Goal: Information Seeking & Learning: Find specific page/section

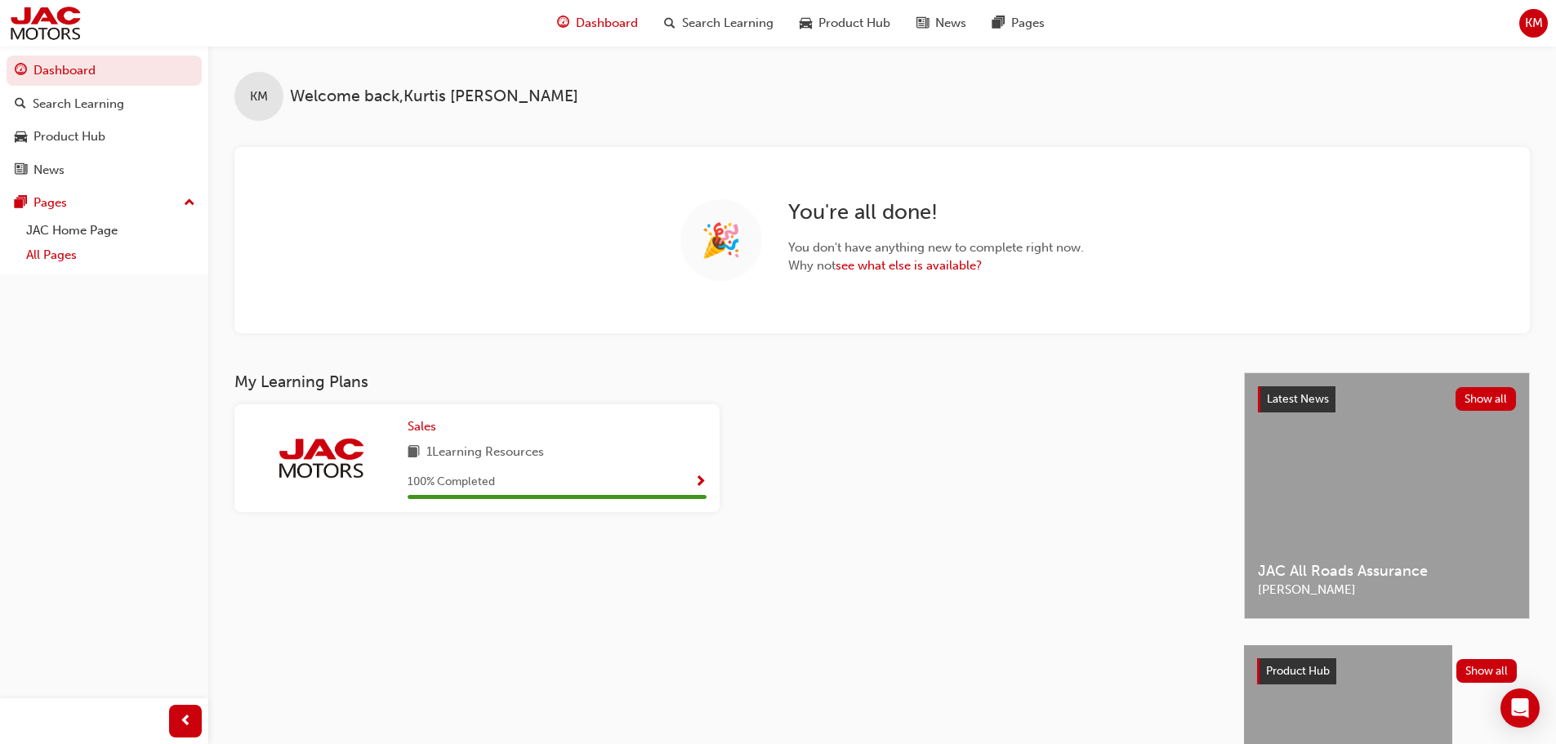
click at [115, 259] on link "All Pages" at bounding box center [111, 255] width 182 height 25
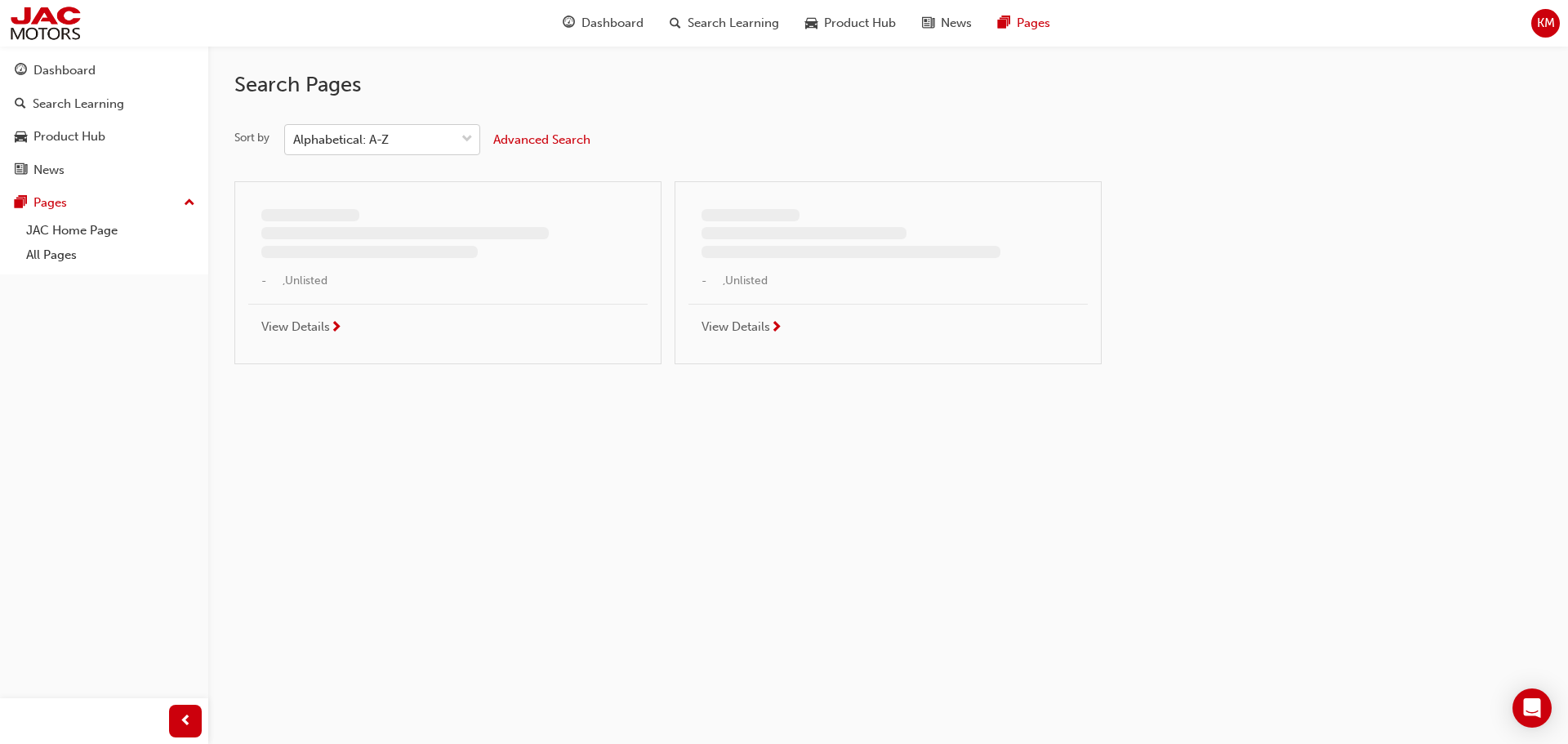
click at [333, 124] on div "Search Pages Sort by Alphabetical: A-Z Advanced Search - , Unlisted View Detail…" at bounding box center [887, 212] width 1307 height 332
click at [332, 132] on div "Alphabetical: A-Z" at bounding box center [341, 140] width 96 height 19
click at [295, 132] on input "Sort by Alphabetical: A-Z" at bounding box center [294, 139] width 2 height 14
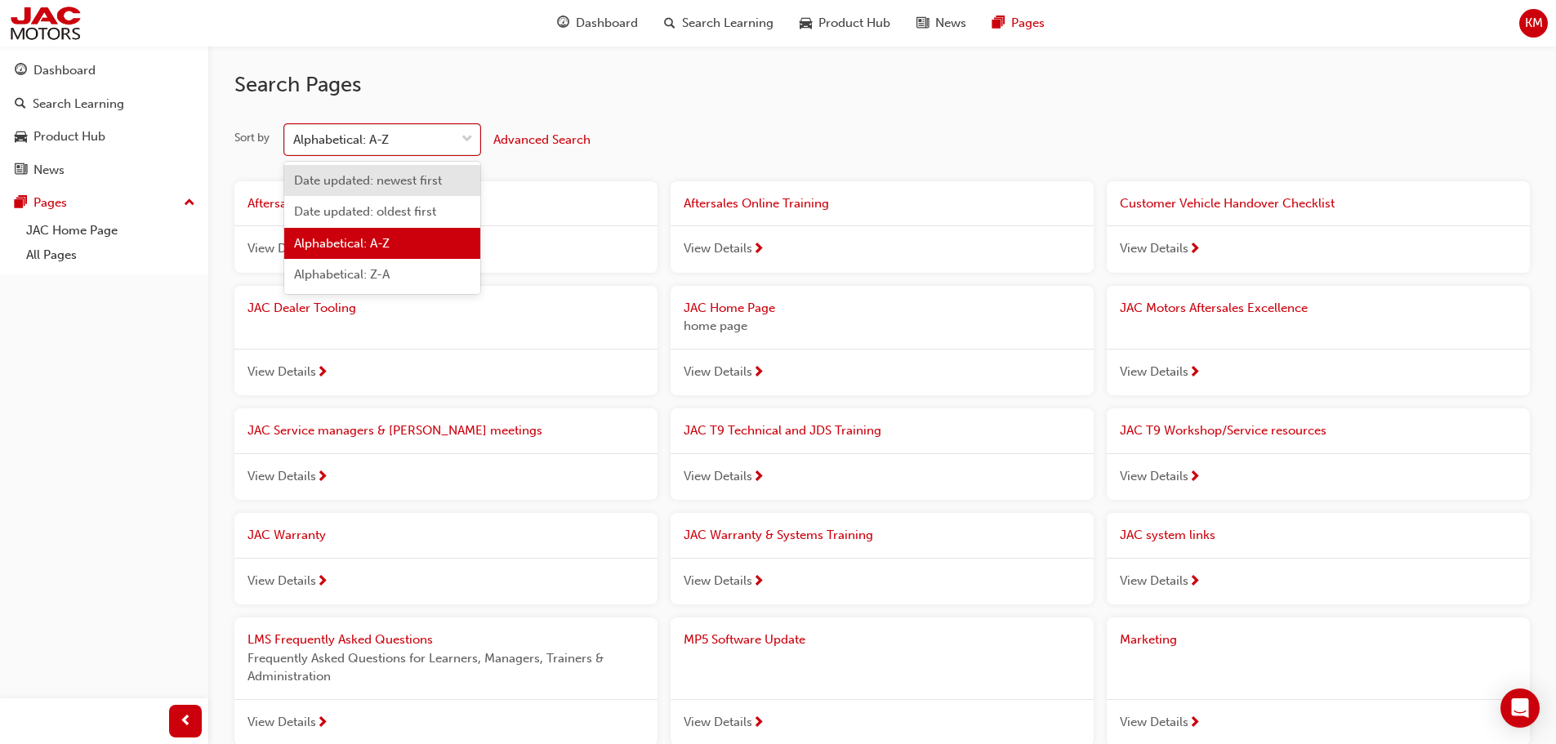
click at [348, 181] on span "Date updated: newest first" at bounding box center [368, 180] width 148 height 15
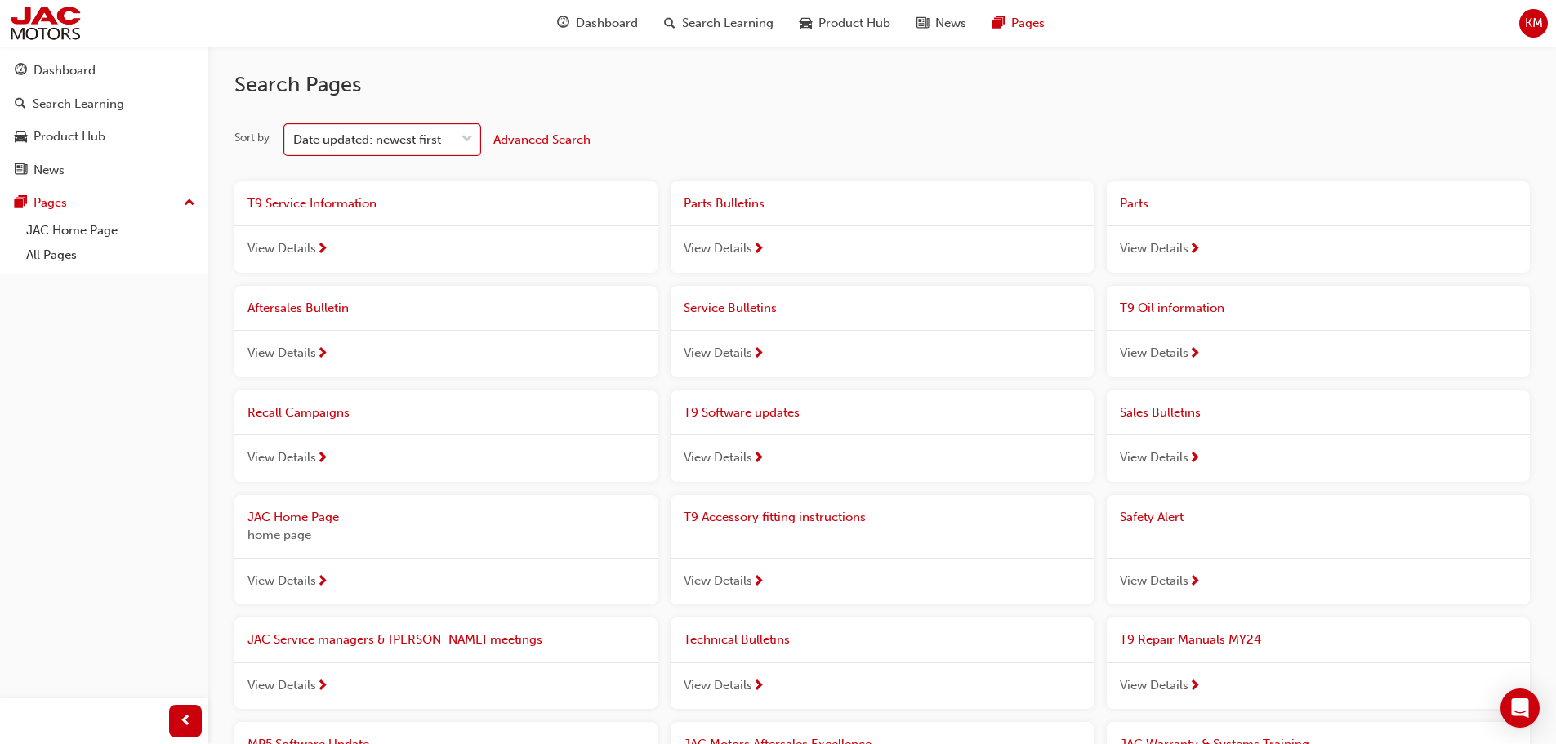
click at [471, 245] on div "View Details" at bounding box center [445, 248] width 423 height 47
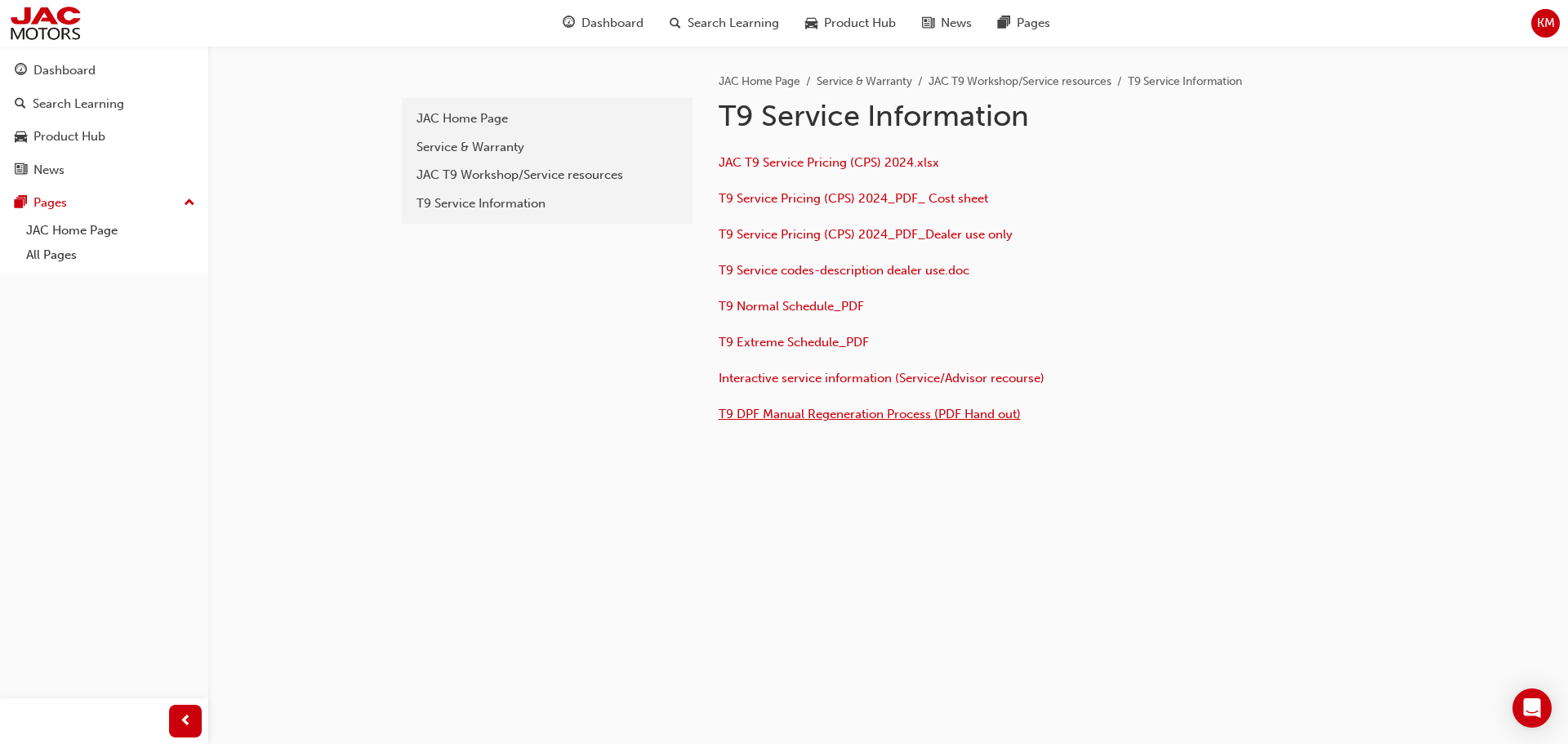
click at [888, 412] on span "T9 DPF Manual Regeneration Process (PDF Hand out)" at bounding box center [870, 414] width 302 height 15
click at [834, 378] on span "Interactive service information (Service/Advisor recourse)" at bounding box center [882, 378] width 326 height 15
